Goal: Task Accomplishment & Management: Manage account settings

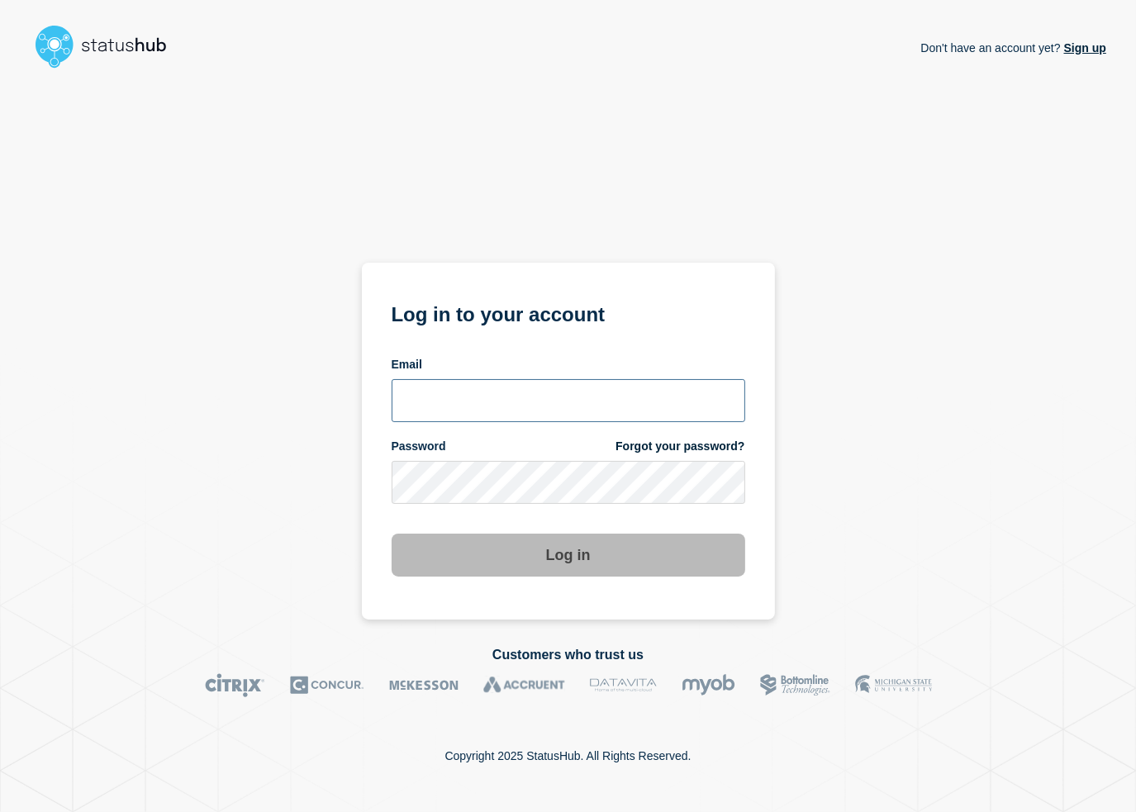
type input "[PERSON_NAME][EMAIL_ADDRESS][DOMAIN_NAME]"
click at [566, 554] on button "Log in" at bounding box center [569, 555] width 354 height 43
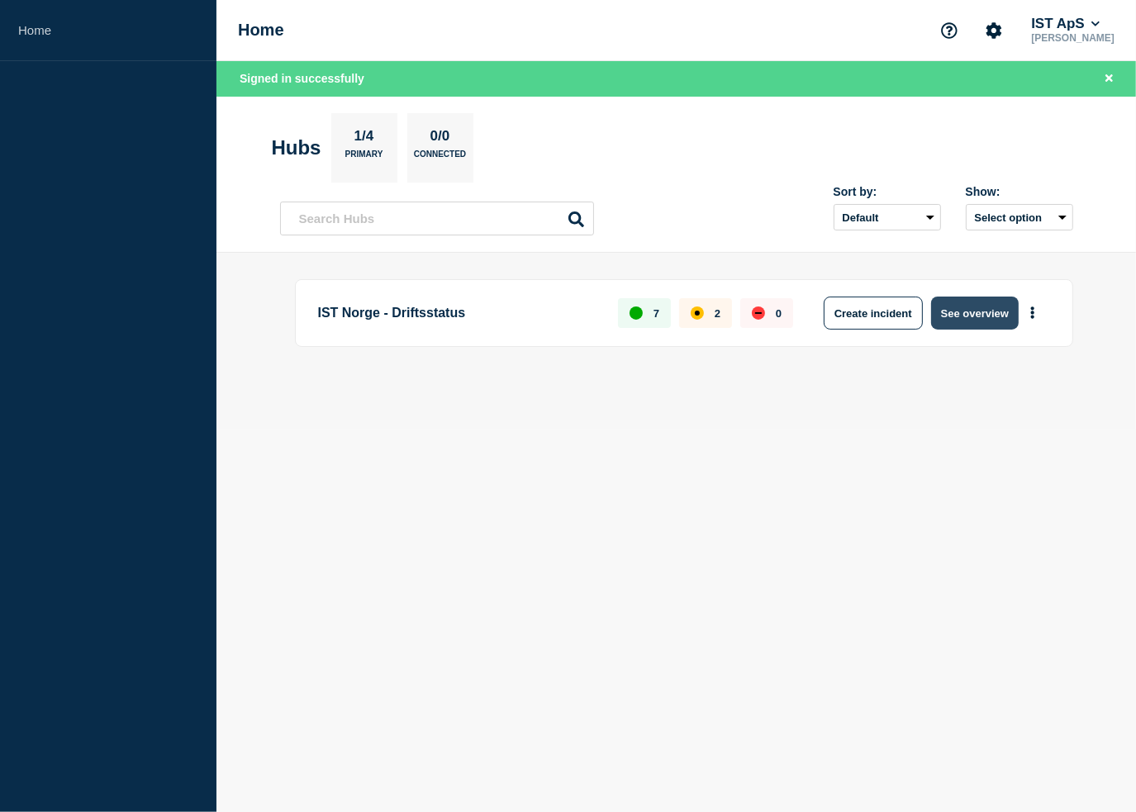
click at [982, 317] on button "See overview" at bounding box center [975, 313] width 88 height 33
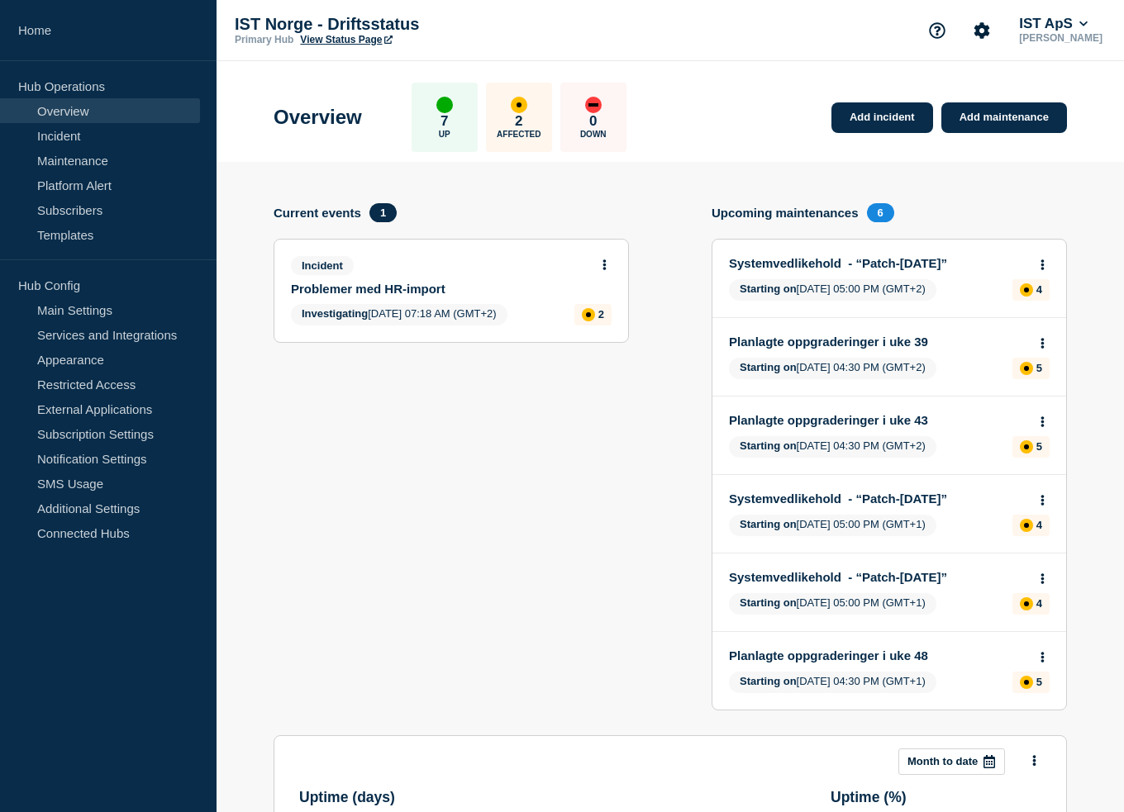
click at [463, 293] on link "Problemer med HR-import" at bounding box center [440, 289] width 298 height 14
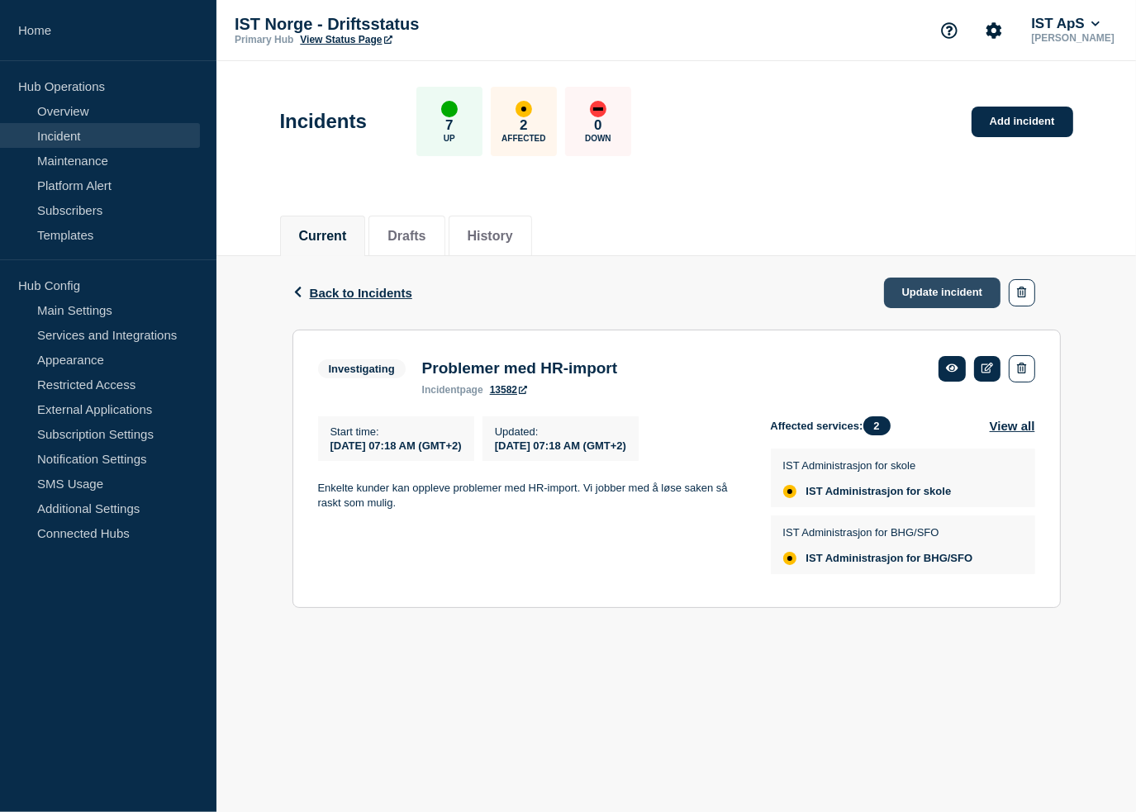
click at [946, 283] on link "Update incident" at bounding box center [942, 293] width 117 height 31
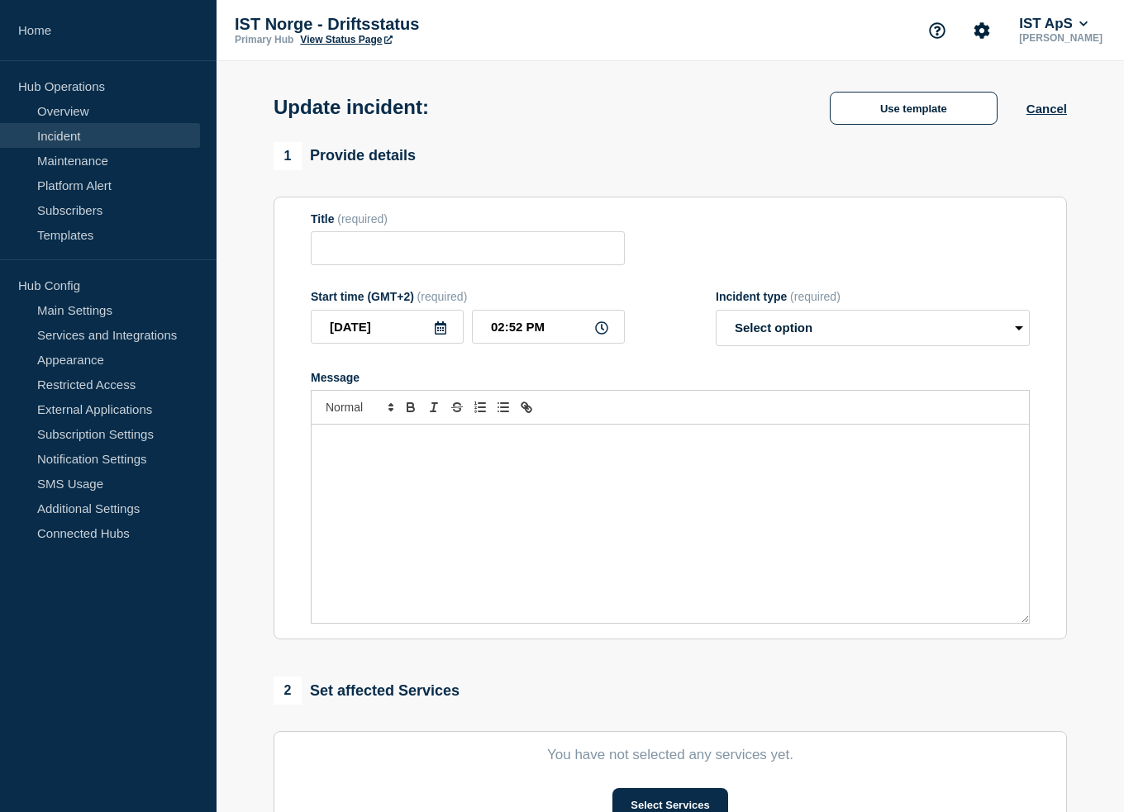
type input "Problemer med HR-import"
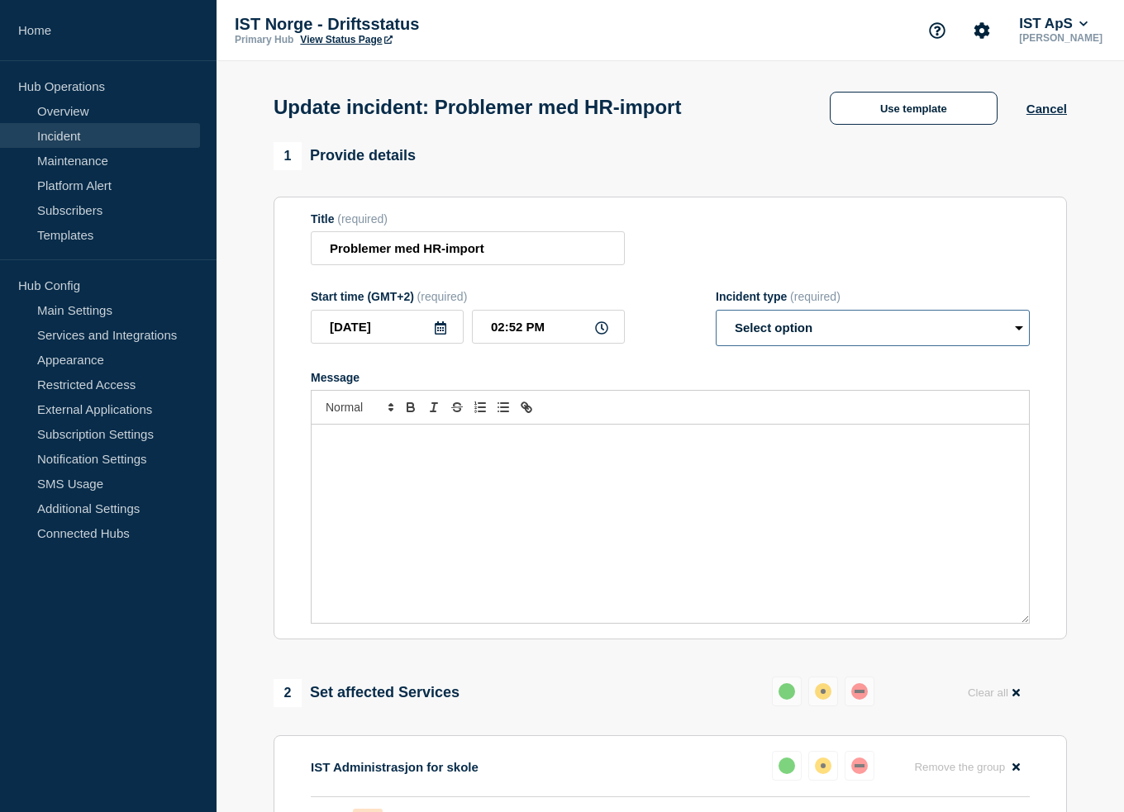
click at [785, 330] on select "Select option Investigating Identified Monitoring Resolved" at bounding box center [872, 328] width 314 height 36
select select "identified"
click at [715, 315] on select "Select option Investigating Identified Monitoring Resolved" at bounding box center [872, 328] width 314 height 36
click at [446, 472] on div "Message" at bounding box center [669, 524] width 717 height 198
click at [446, 476] on div "Problemet med HR-importen er identifisert. Vi vil oppgradere tjenesten (Eksamen…" at bounding box center [669, 524] width 717 height 198
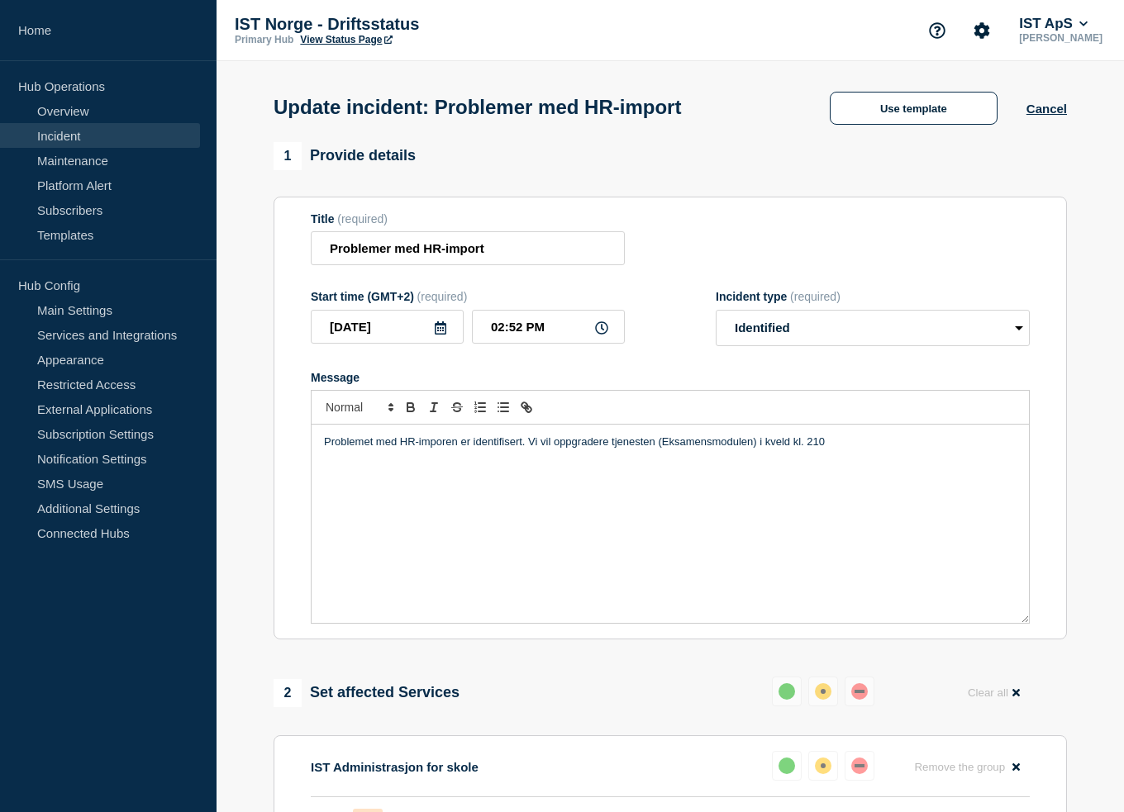
click at [446, 476] on div "Problemet med HR-imporen er identifisert. Vi vil oppgradere tjenesten (Eksamens…" at bounding box center [669, 524] width 717 height 198
click at [901, 473] on div "Problemet med HR-imporen er identifisert. Vi vil oppgradere tjenesten (Eksamens…" at bounding box center [669, 524] width 717 height 198
drag, startPoint x: 492, startPoint y: 452, endPoint x: 628, endPoint y: 452, distance: 135.5
click at [493, 449] on p "Problemet med HR-imporen er identifisert. Vi vil oppgradere tjenesten (Eksamens…" at bounding box center [670, 442] width 692 height 15
click at [549, 449] on p "Problemet med HR-imporen er identifisert. Vi vil oppgradere tjenesten (Eksamens…" at bounding box center [670, 442] width 692 height 15
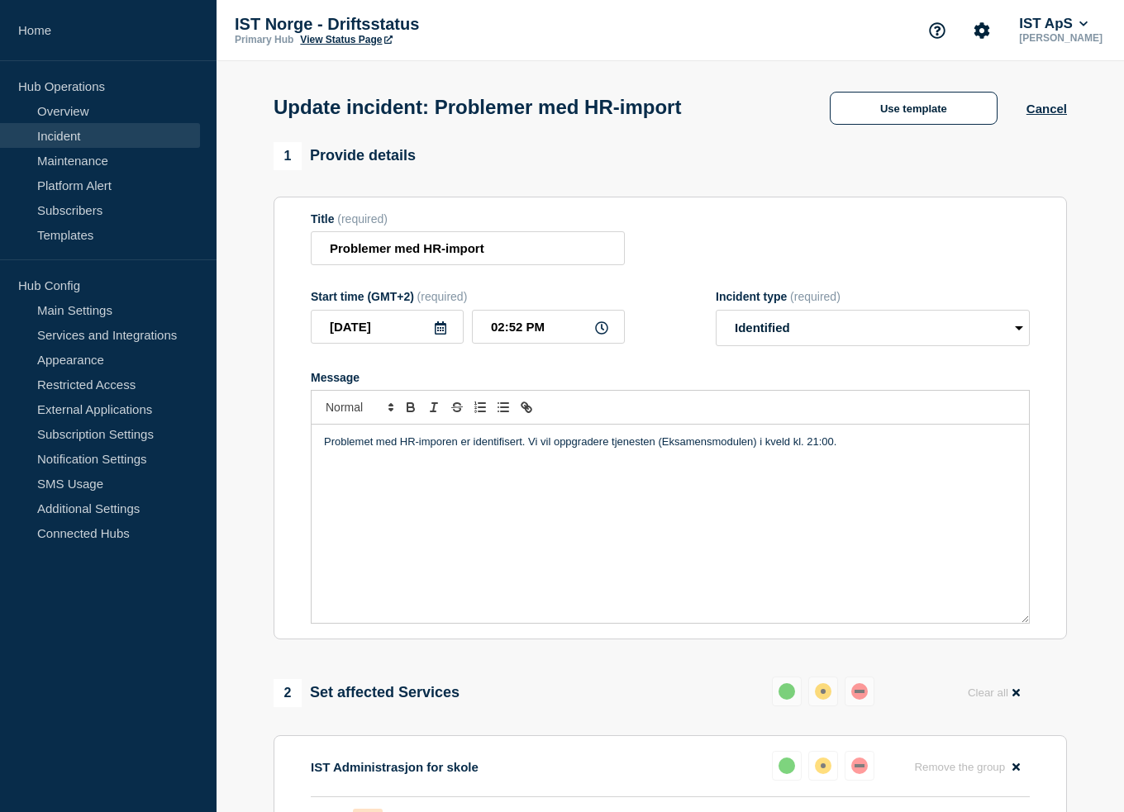
click at [443, 446] on p "Problemet med HR-imporen er identifisert. Vi vil oppgradere tjenesten (Eksamens…" at bounding box center [670, 442] width 692 height 15
click at [372, 445] on p "Problemet med HR-importen er identifisert. Vi vil oppgradere den aktuelle tjene…" at bounding box center [670, 450] width 692 height 31
click at [456, 446] on p "Problemet med HR-importen er identifisert. Vi vil oppgradere den aktuelle tjene…" at bounding box center [670, 450] width 692 height 31
click at [545, 449] on p "Problemet med HR-importen er identifisert. Vi vil oppgradere den aktuelle tjene…" at bounding box center [670, 450] width 692 height 31
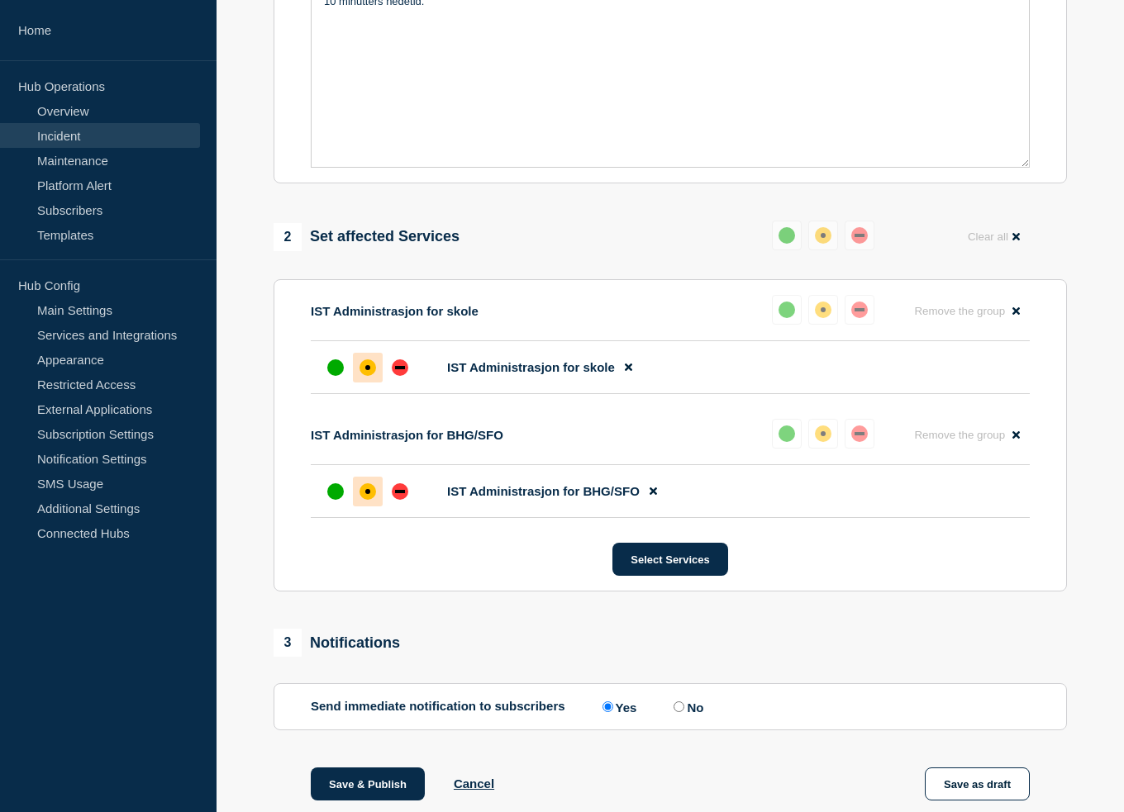
scroll to position [523, 0]
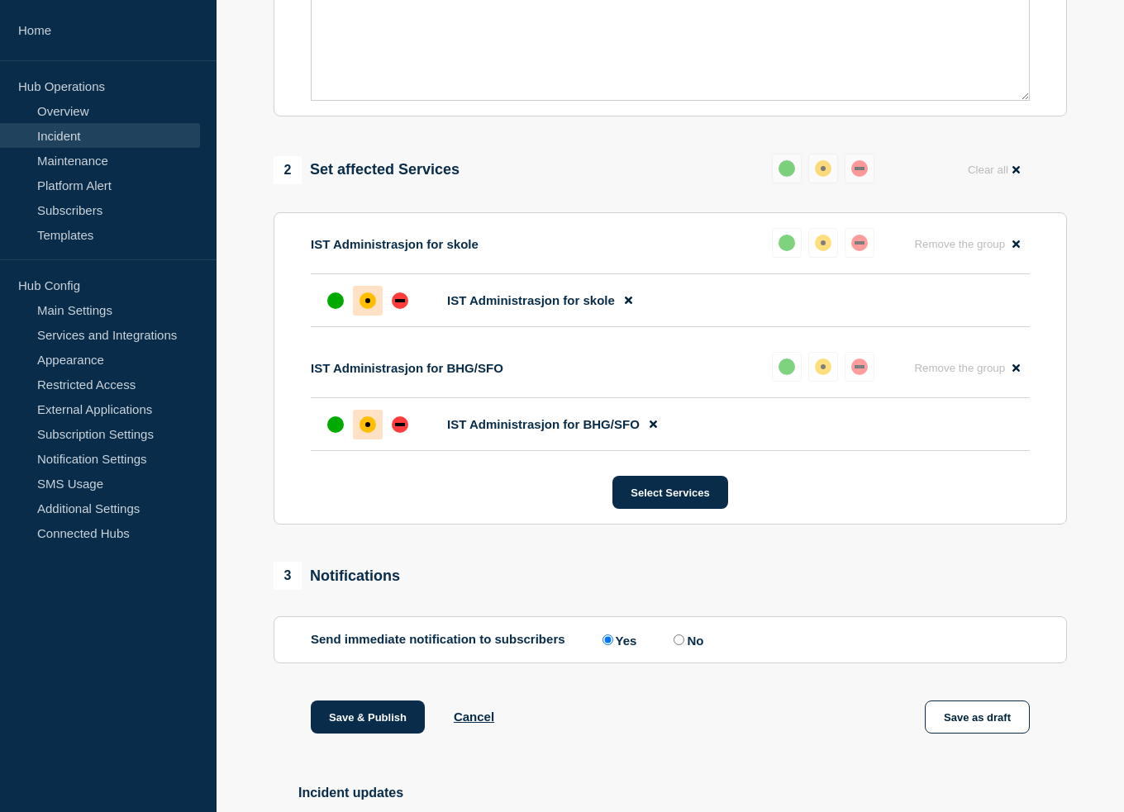
click at [684, 645] on input "No" at bounding box center [678, 640] width 11 height 11
radio input "true"
radio input "false"
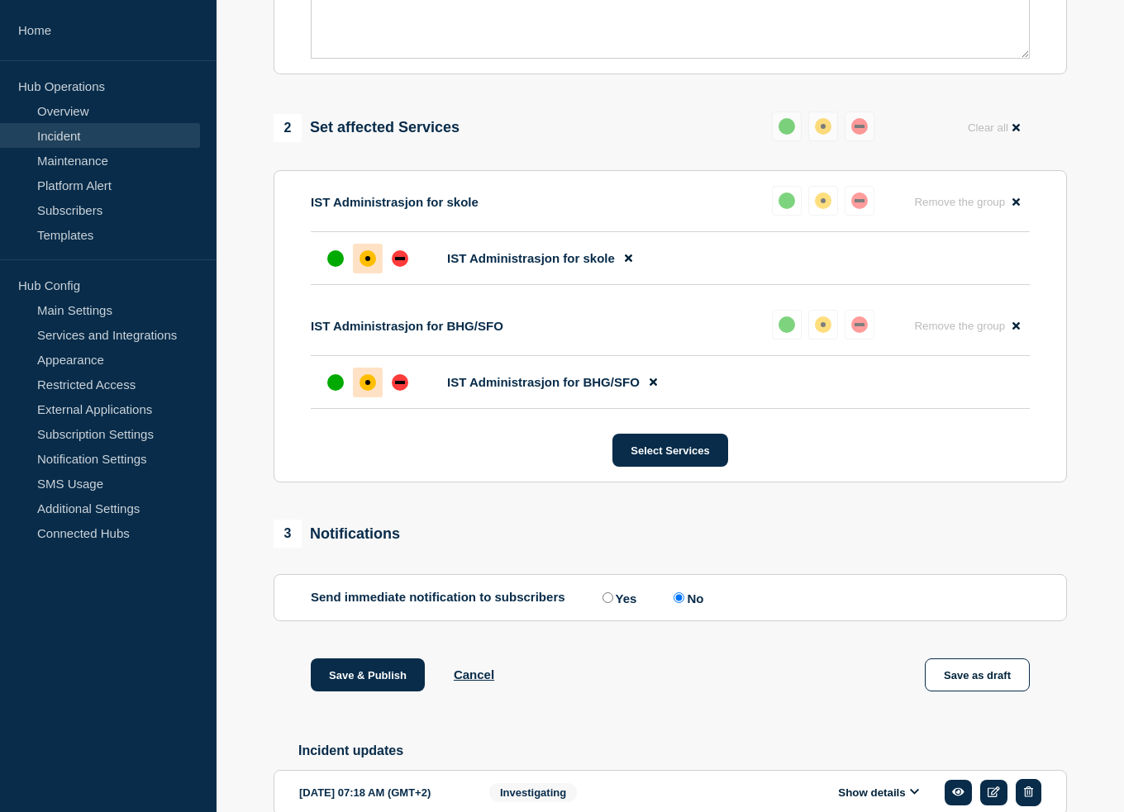
scroll to position [661, 0]
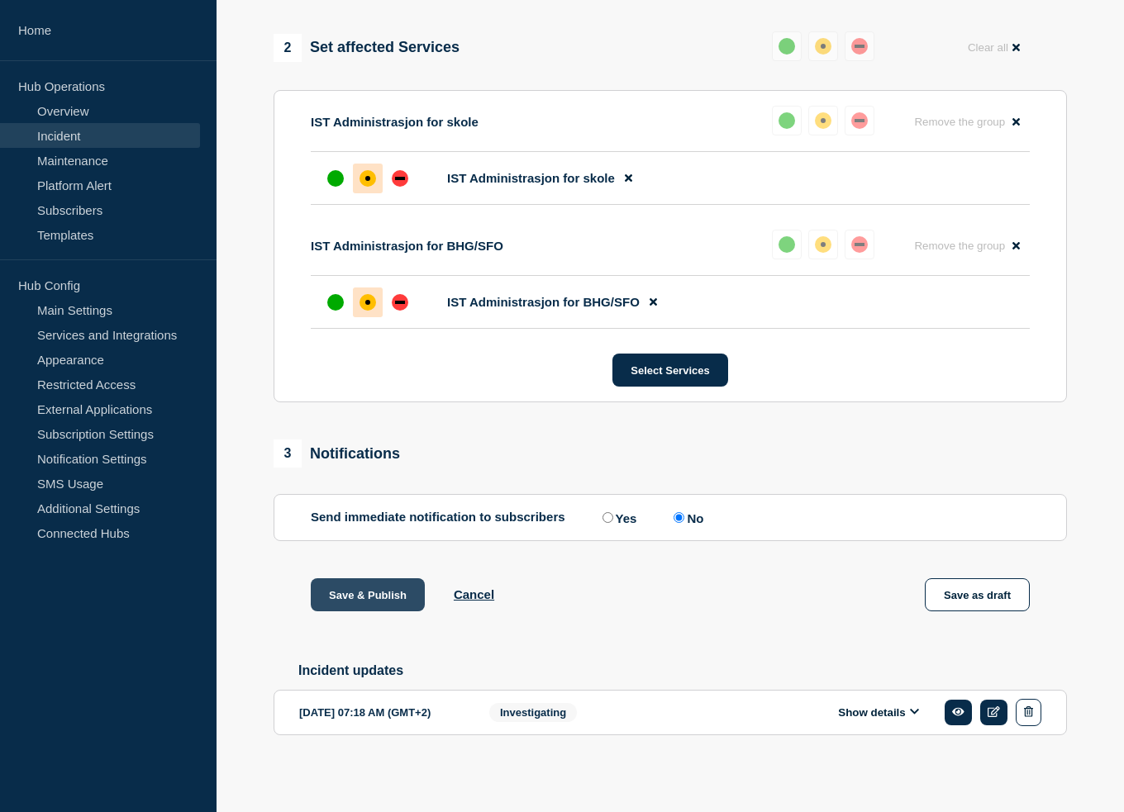
click at [346, 588] on button "Save & Publish" at bounding box center [368, 594] width 114 height 33
